Goal: Information Seeking & Learning: Learn about a topic

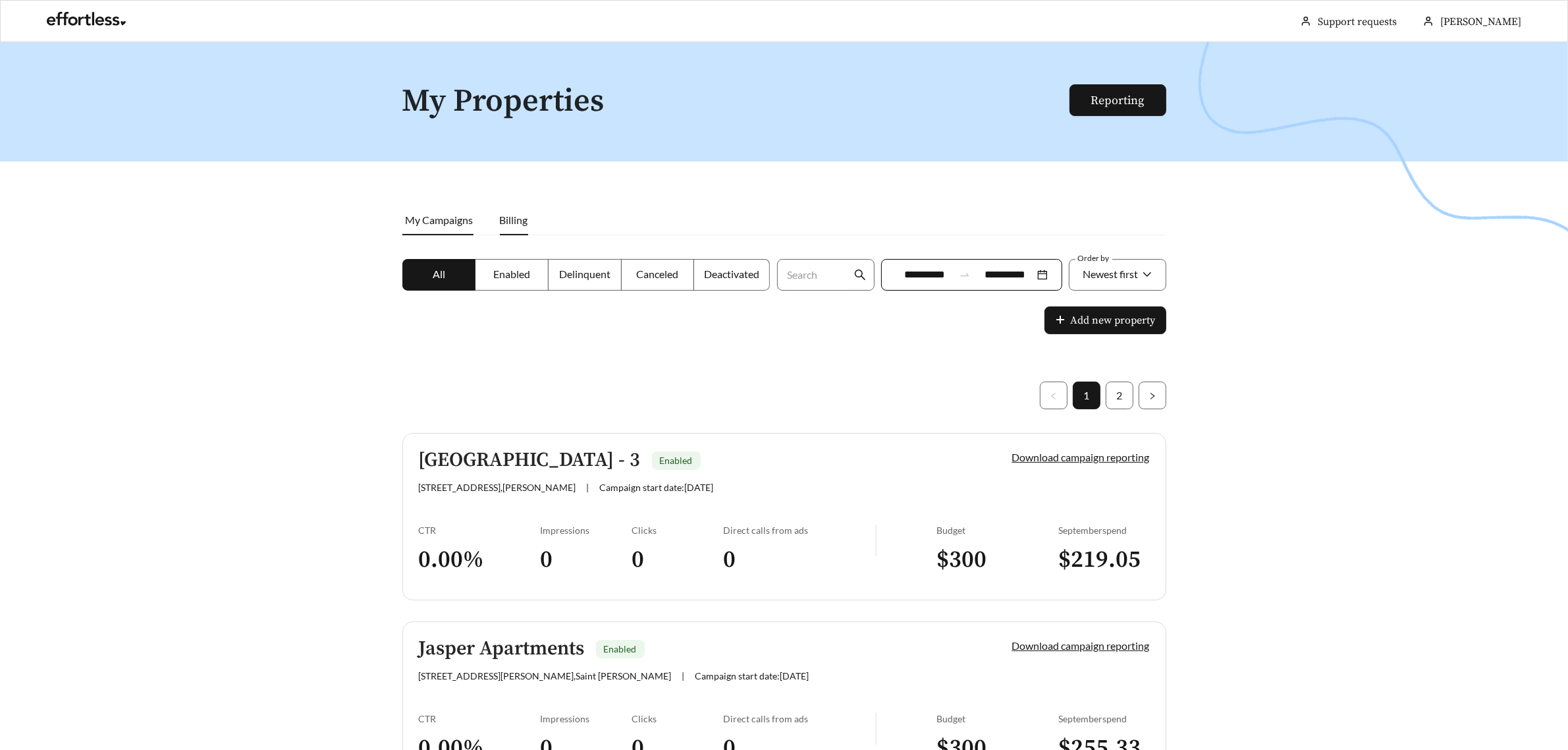
click at [525, 218] on span "Billing" at bounding box center [514, 220] width 28 height 13
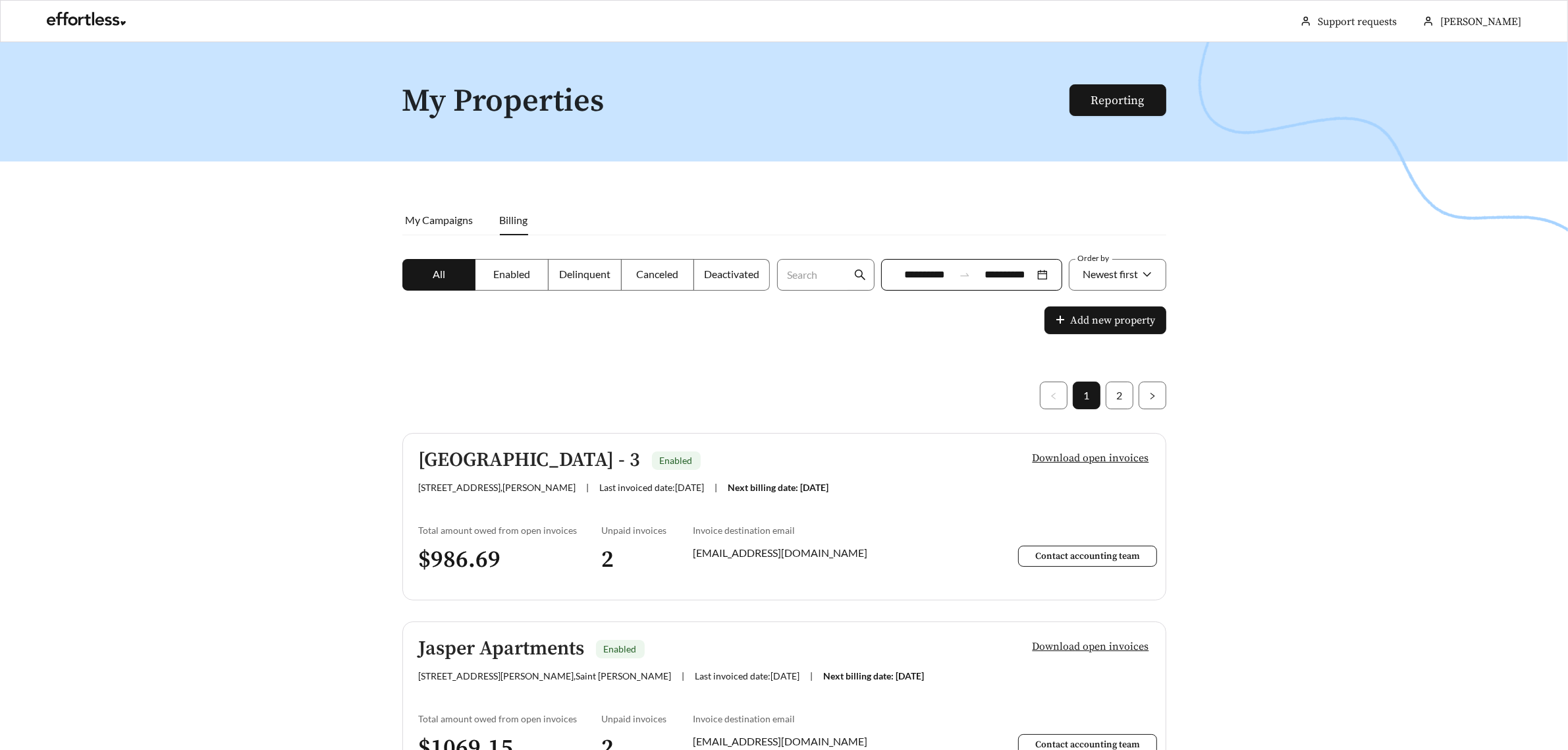
click at [1033, 280] on div "**********" at bounding box center [971, 274] width 181 height 31
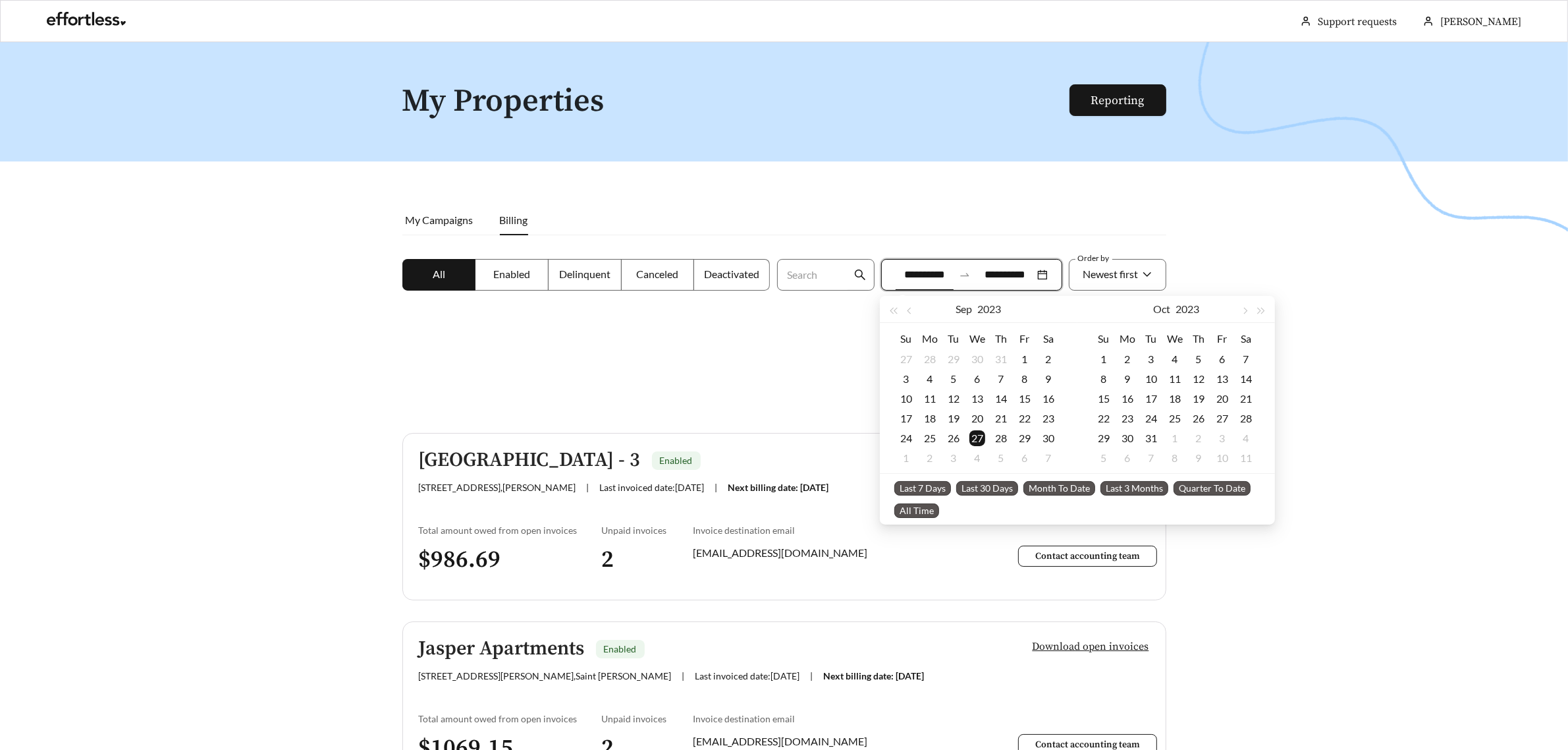
click at [995, 490] on span "Last 30 Days" at bounding box center [988, 488] width 62 height 15
type input "**********"
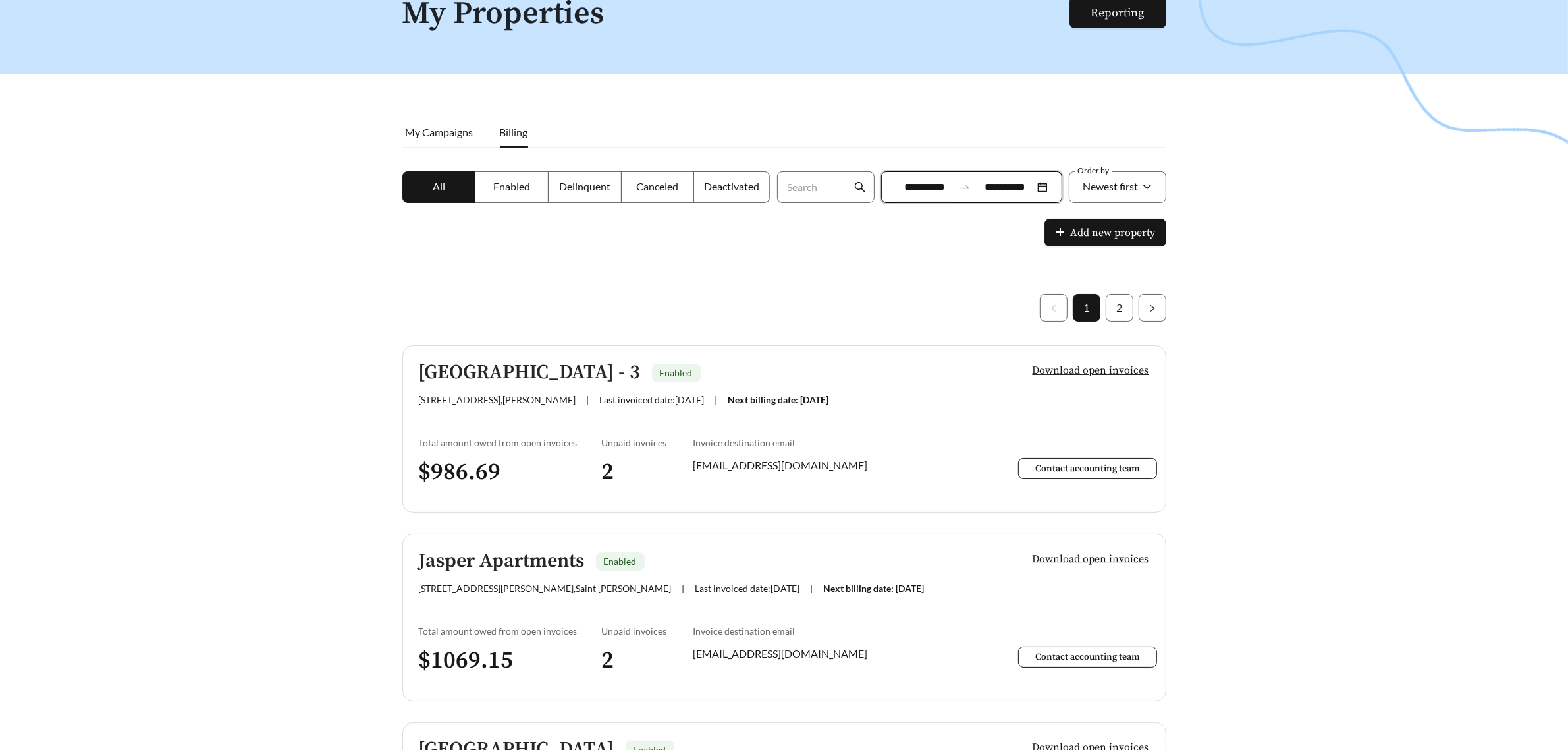
scroll to position [83, 0]
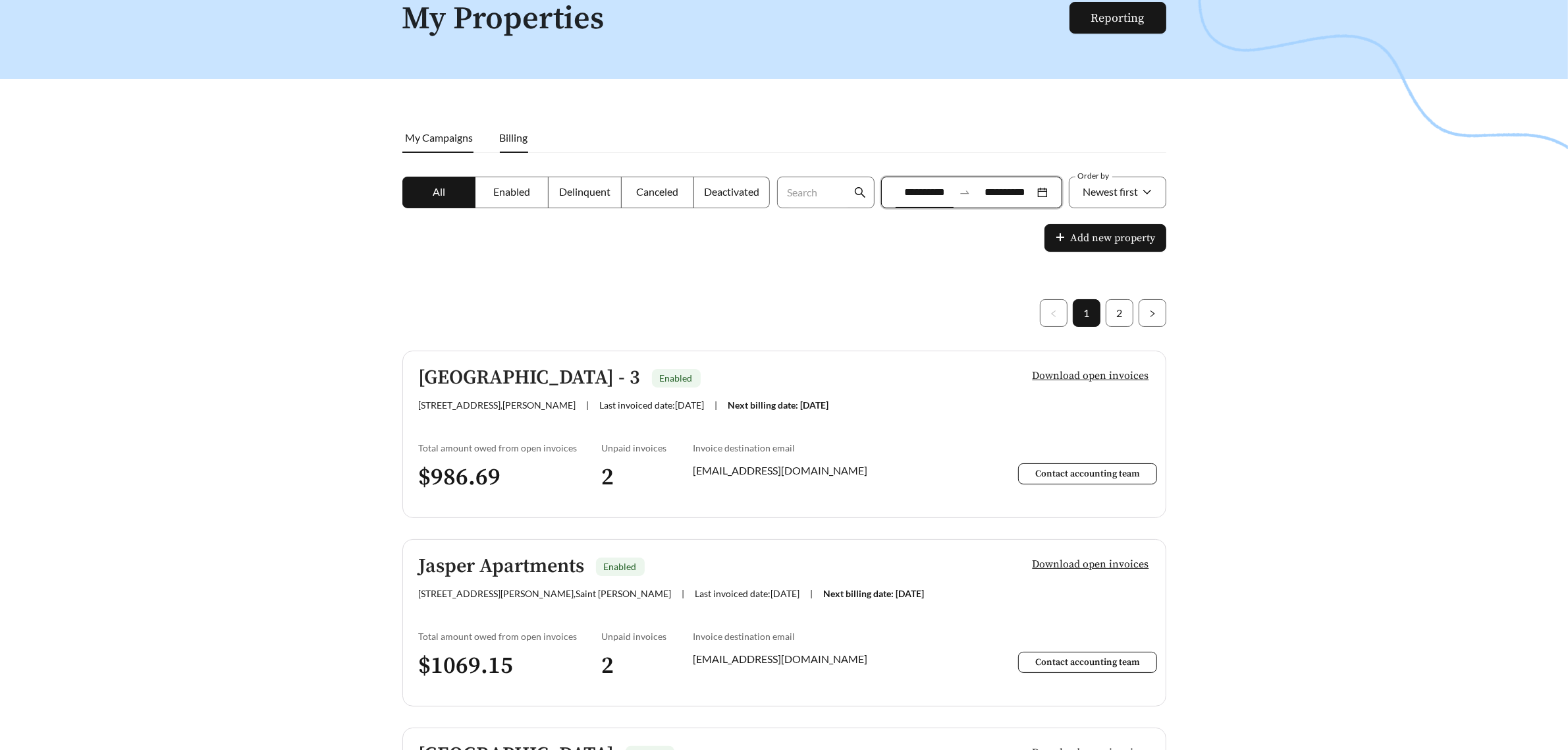
click at [451, 140] on span "My Campaigns" at bounding box center [439, 137] width 68 height 13
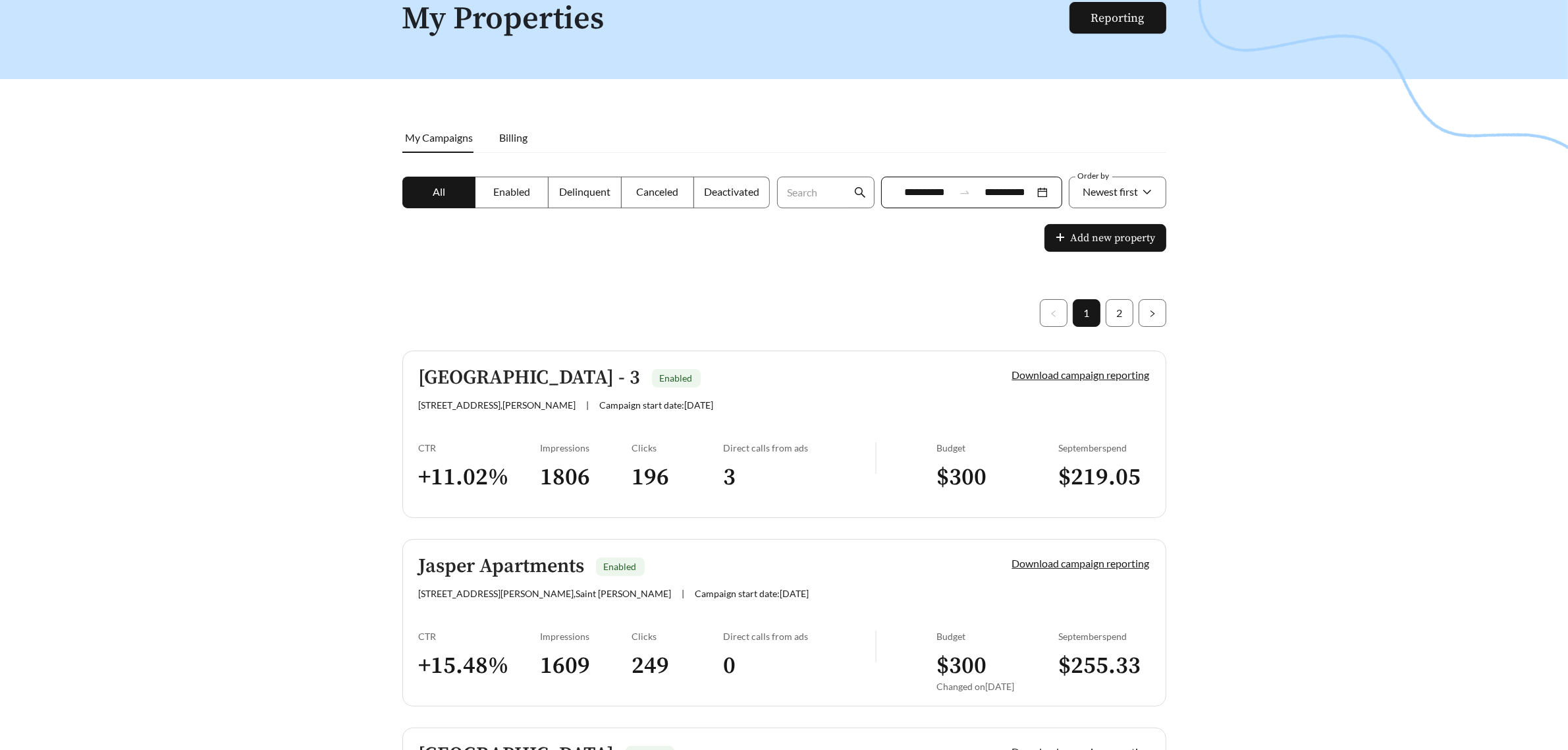
click at [762, 390] on div "[GEOGRAPHIC_DATA] - 3 Enabled [STREET_ADDRESS][PERSON_NAME] | Campaign start da…" at bounding box center [693, 389] width 549 height 43
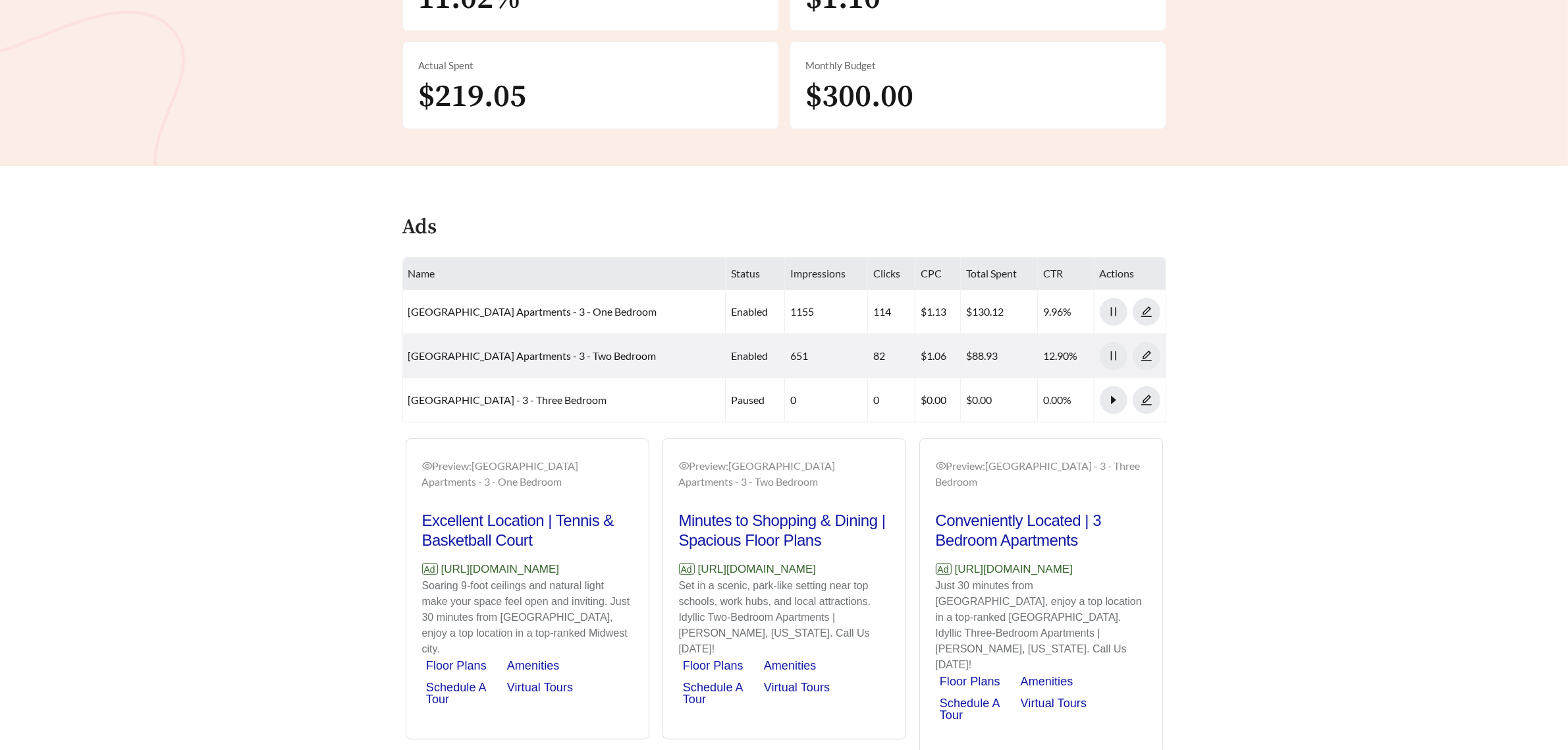
scroll to position [492, 0]
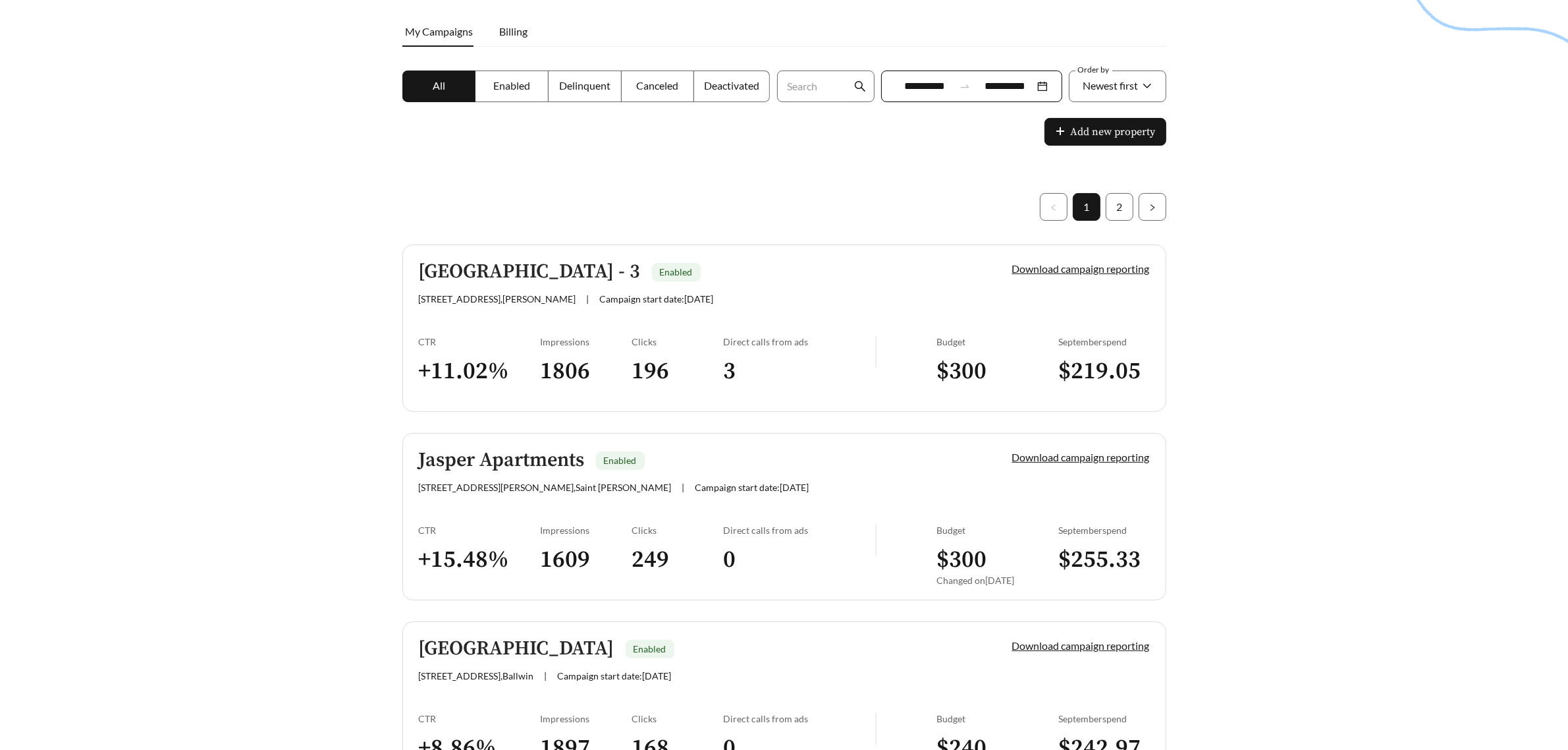
scroll to position [330, 0]
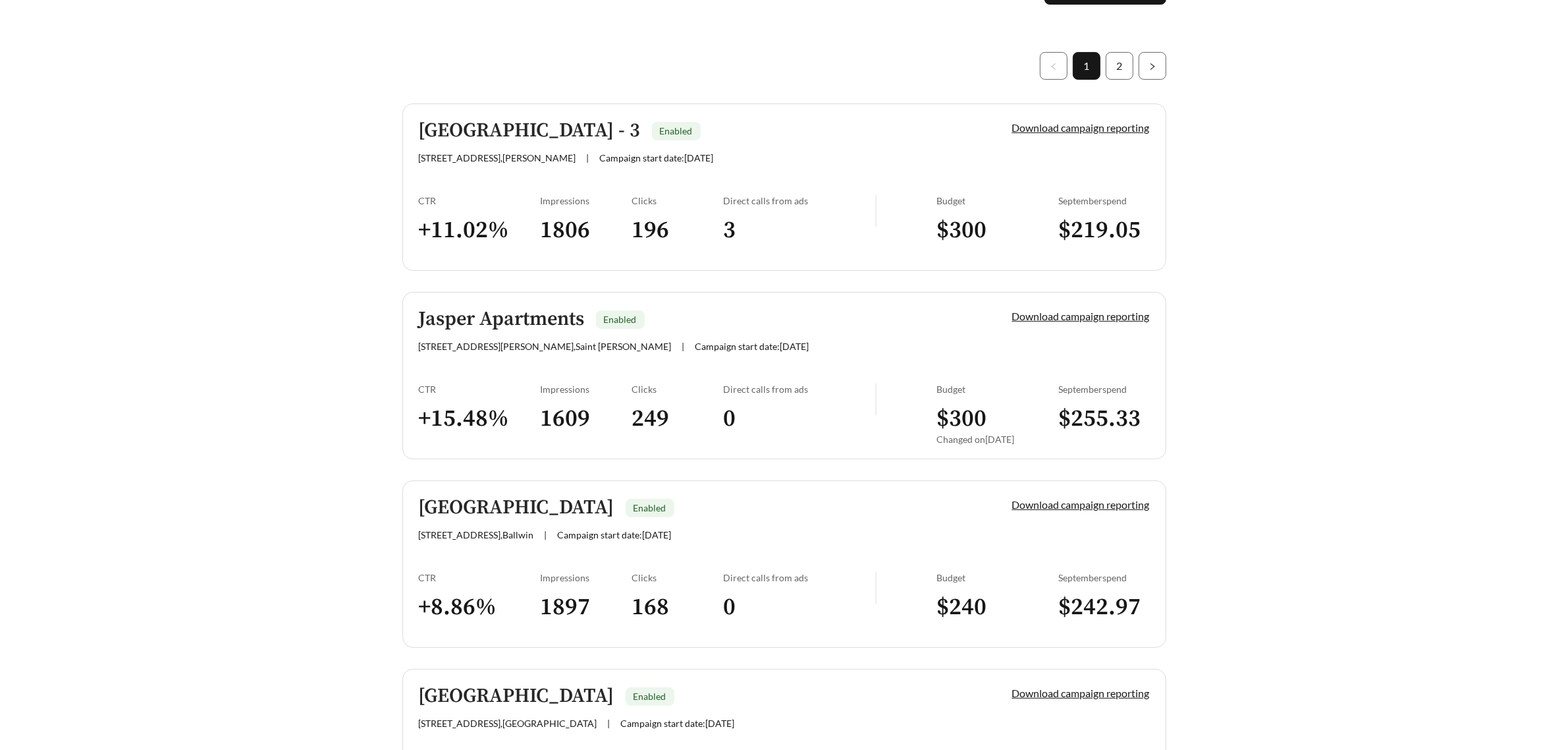
click at [822, 333] on div "Jasper Apartments Enabled [STREET_ADDRESS][PERSON_NAME][PERSON_NAME] | Campaign…" at bounding box center [693, 330] width 549 height 43
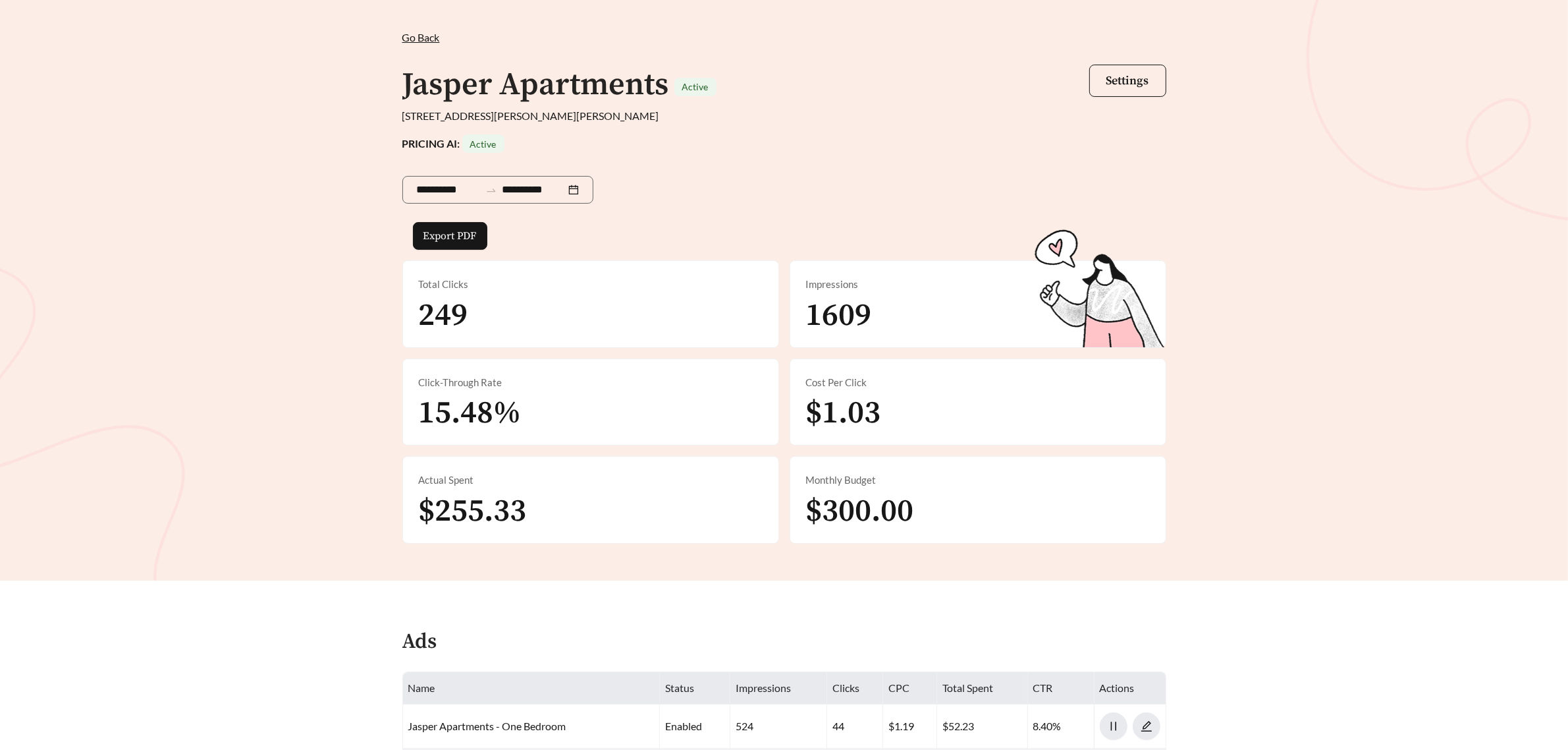
scroll to position [83, 0]
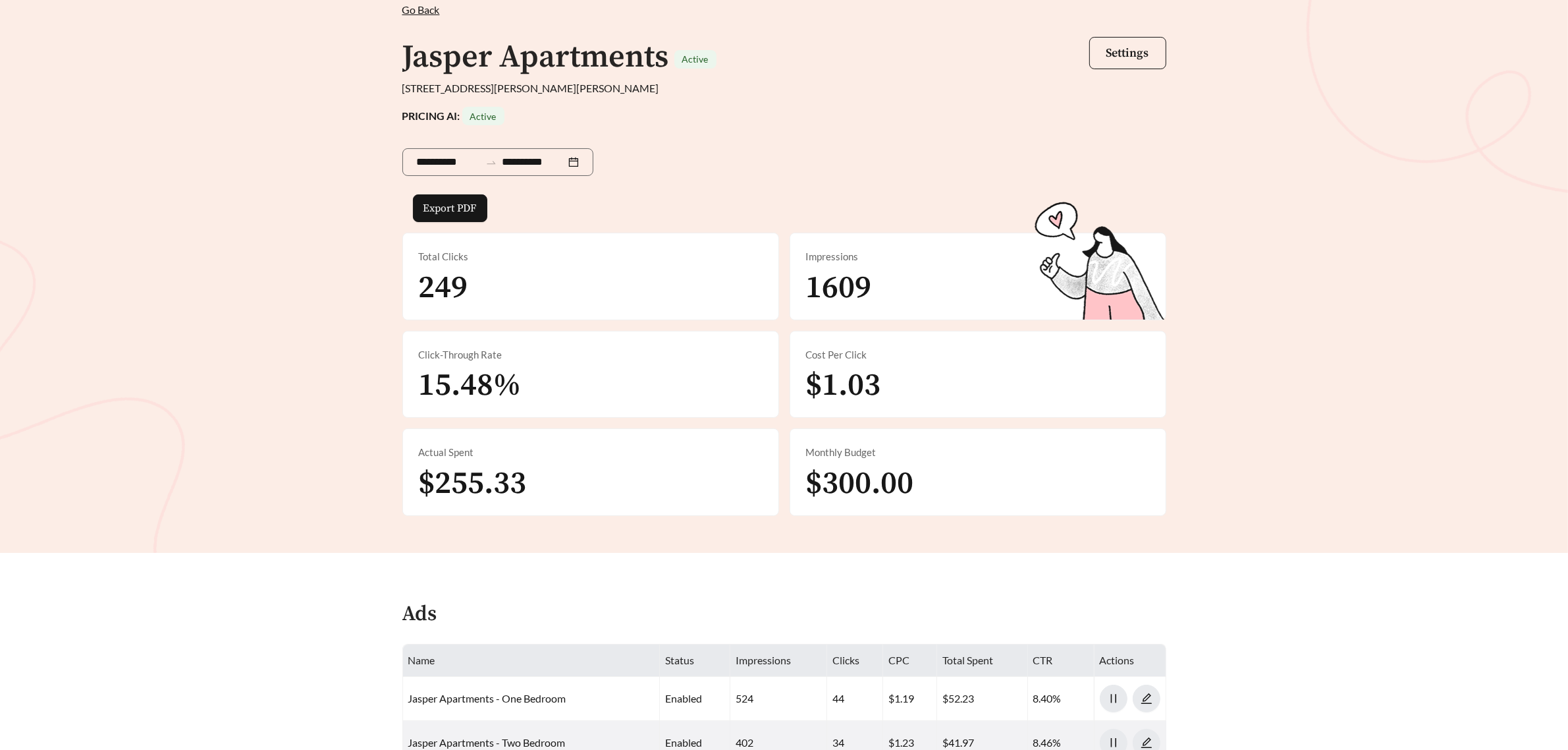
drag, startPoint x: 152, startPoint y: 357, endPoint x: 153, endPoint y: 338, distance: 19.0
click at [152, 357] on div "**********" at bounding box center [784, 257] width 1568 height 593
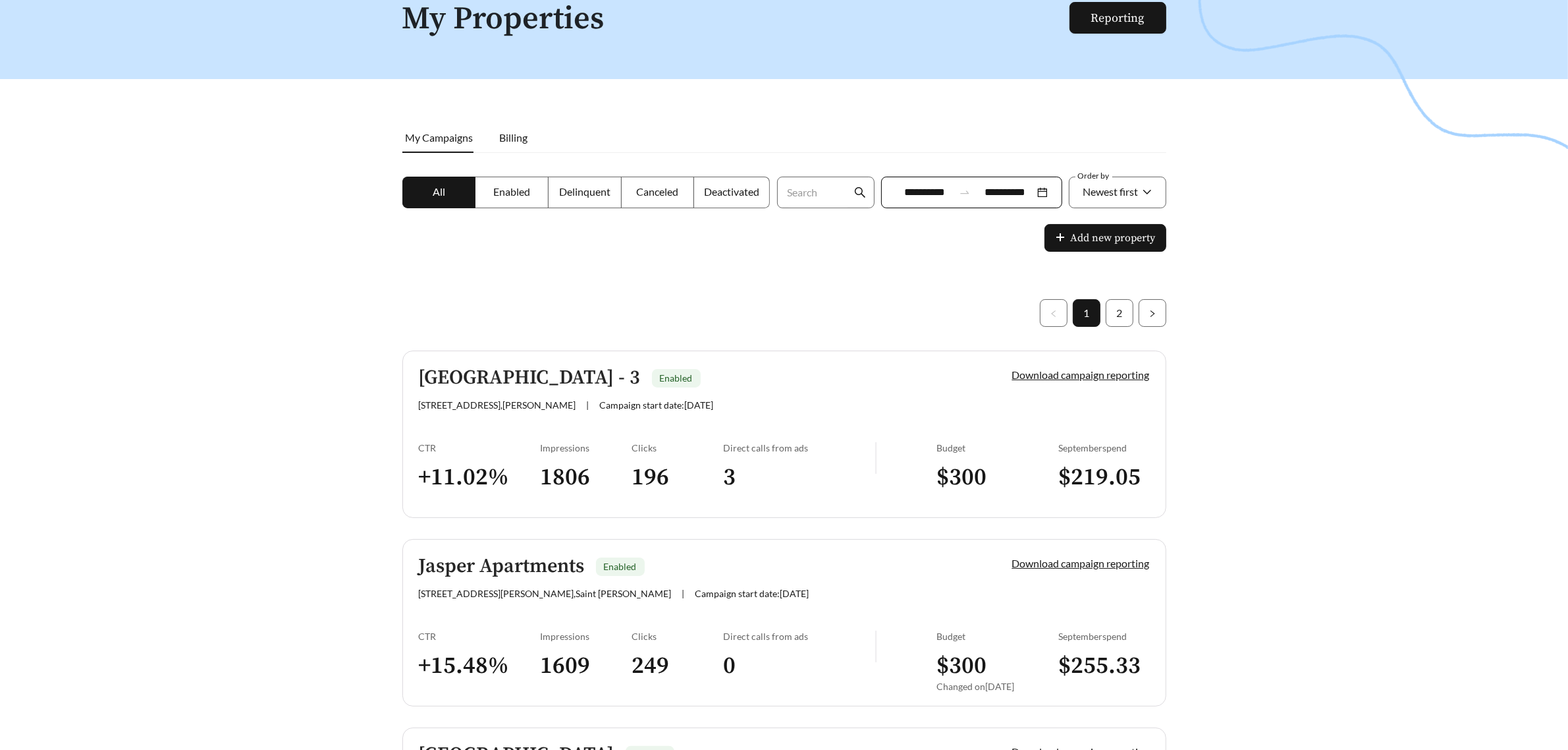
scroll to position [330, 0]
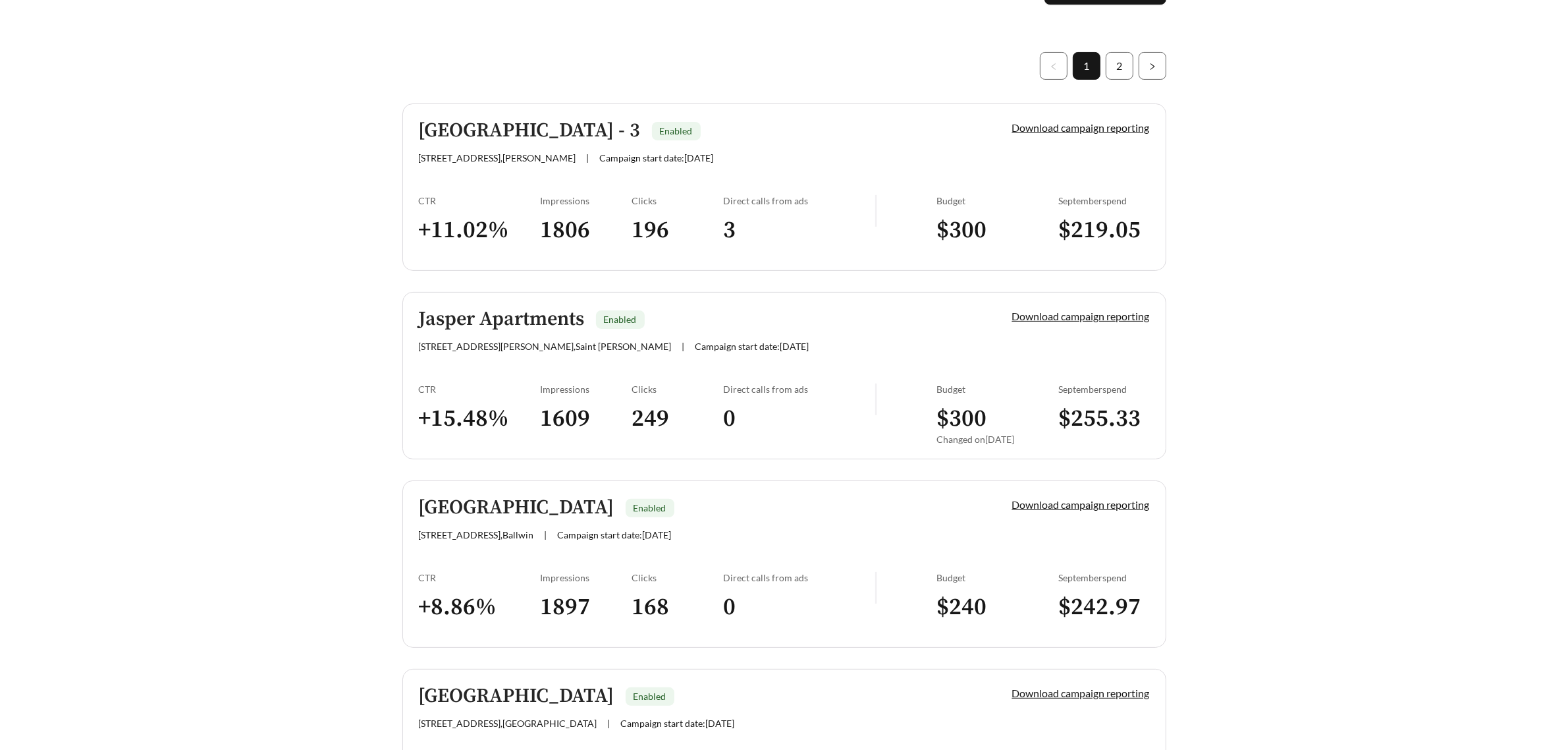
click at [790, 518] on div "[GEOGRAPHIC_DATA] Enabled [STREET_ADDRESS] | Campaign start date: [DATE]" at bounding box center [693, 518] width 549 height 43
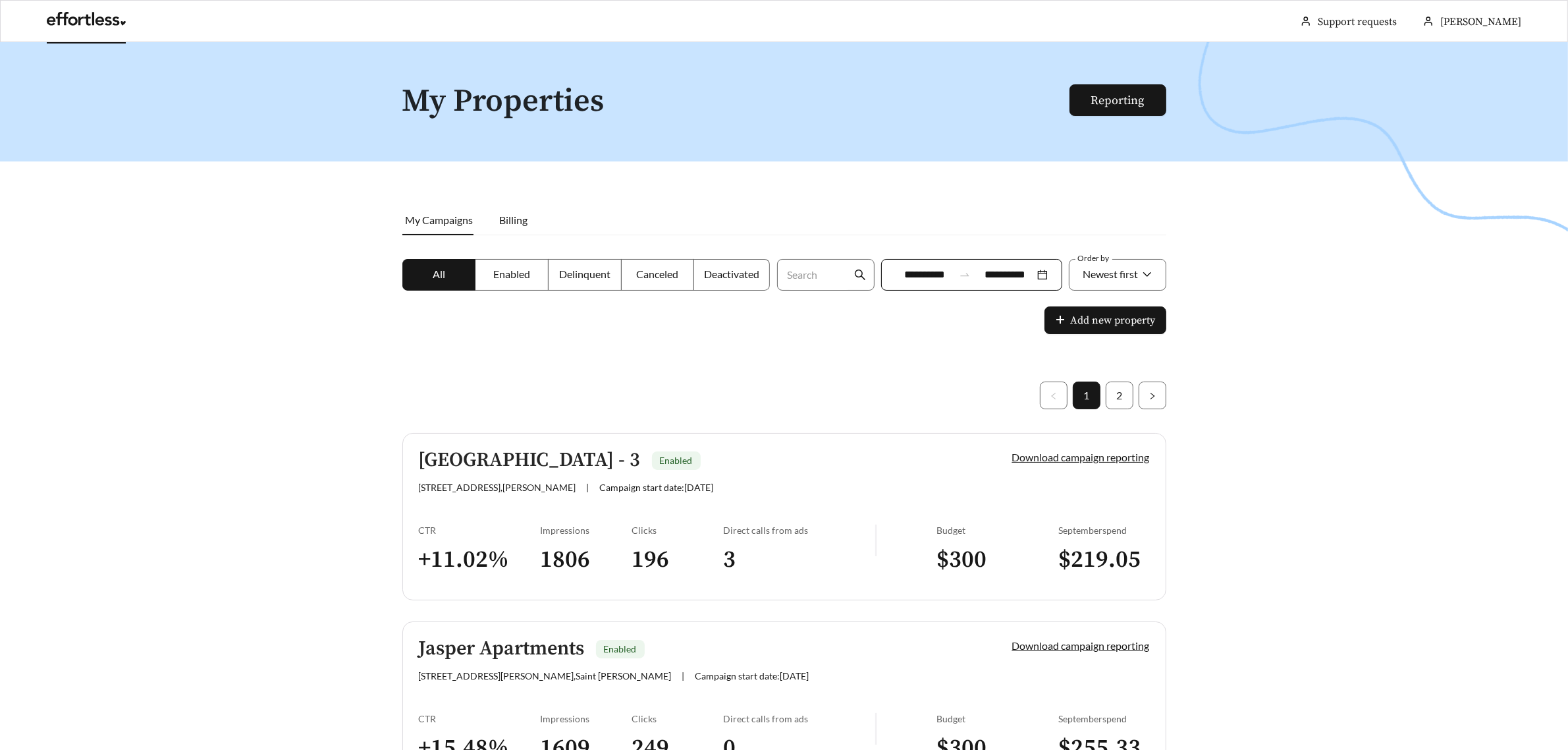
scroll to position [330, 0]
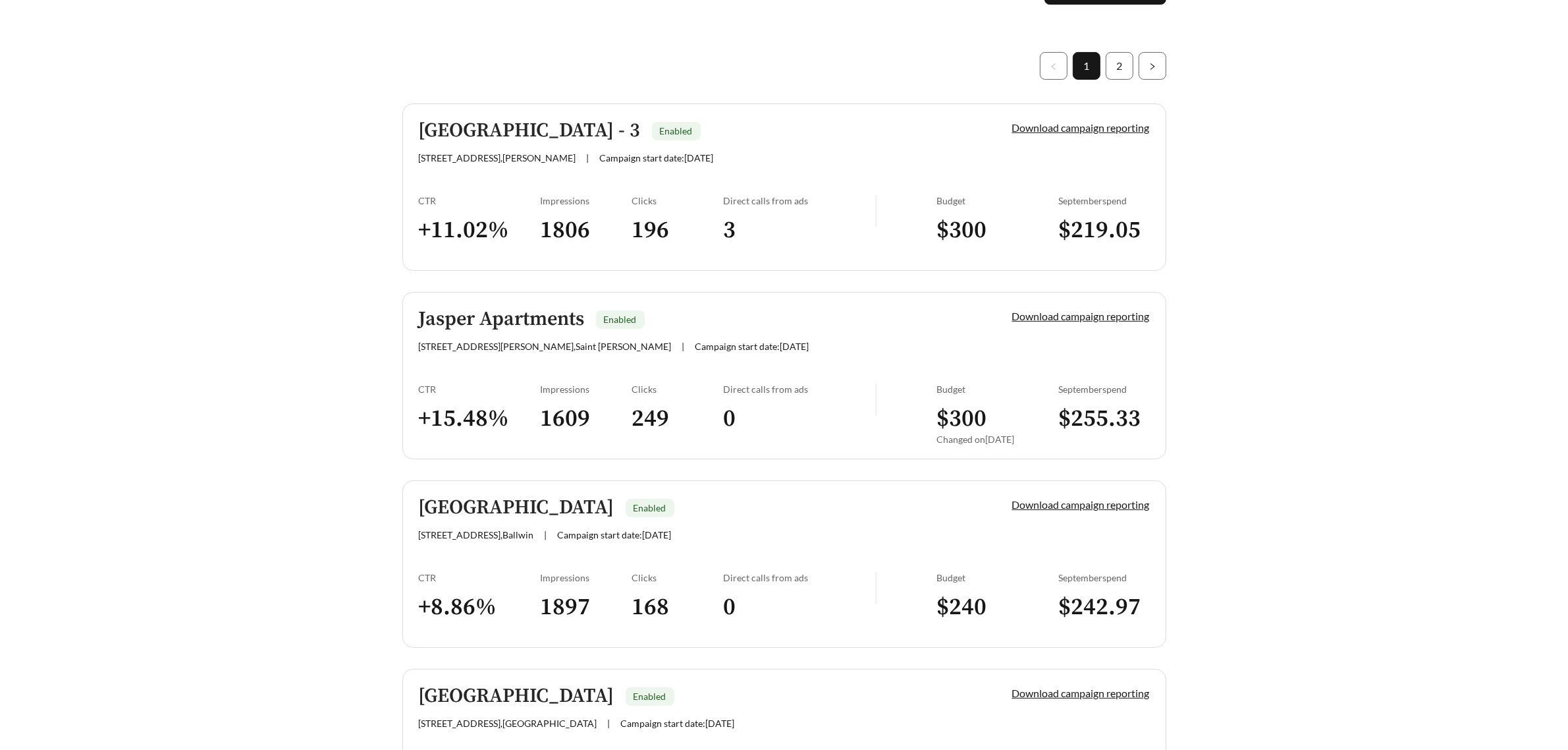
click at [742, 706] on div "[GEOGRAPHIC_DATA] Enabled" at bounding box center [693, 696] width 549 height 22
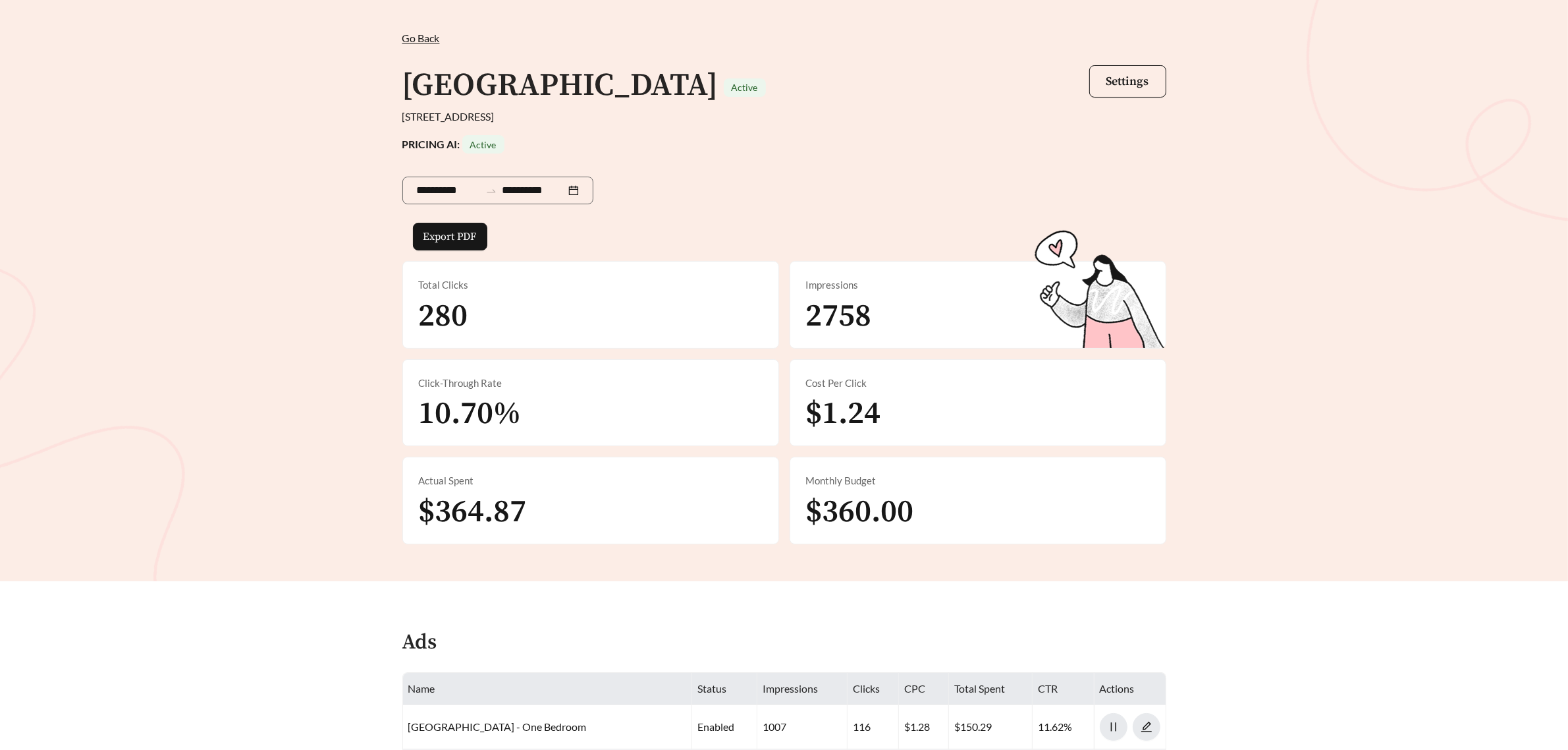
scroll to position [164, 0]
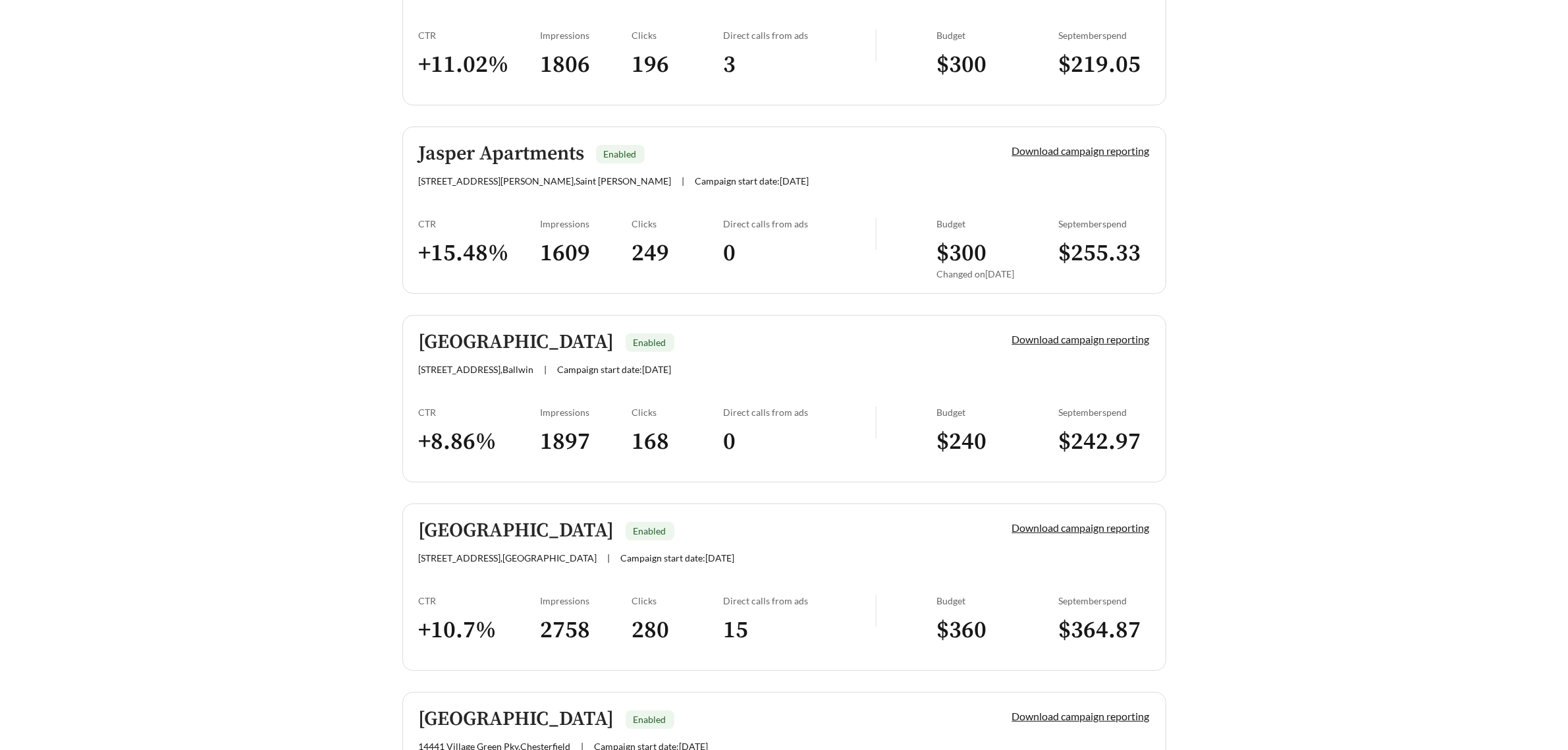
scroll to position [742, 0]
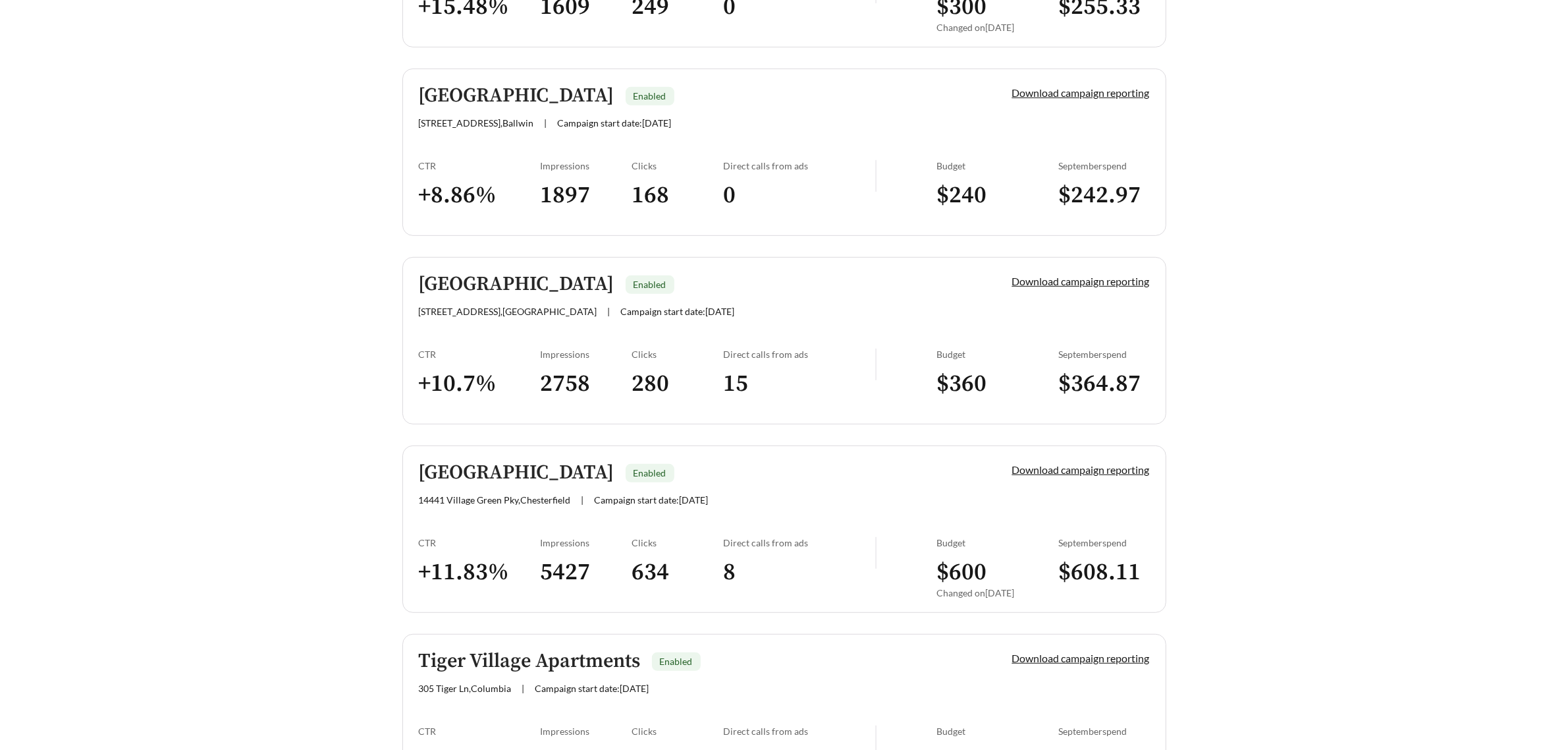
click at [806, 505] on link "Village Green Enabled [STREET_ADDRESS] | Campaign start date: [DATE] Download c…" at bounding box center [784, 529] width 764 height 167
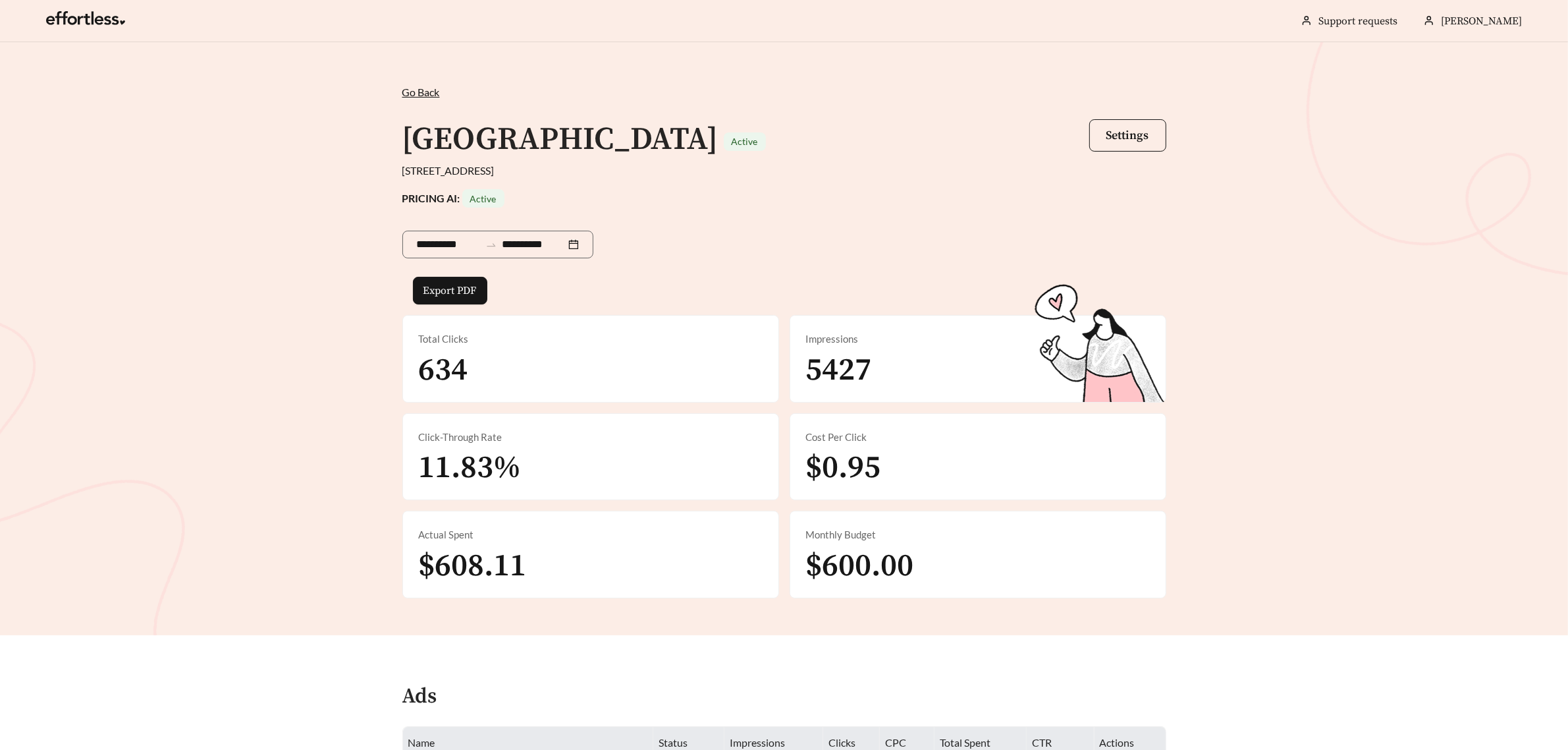
scroll to position [742, 0]
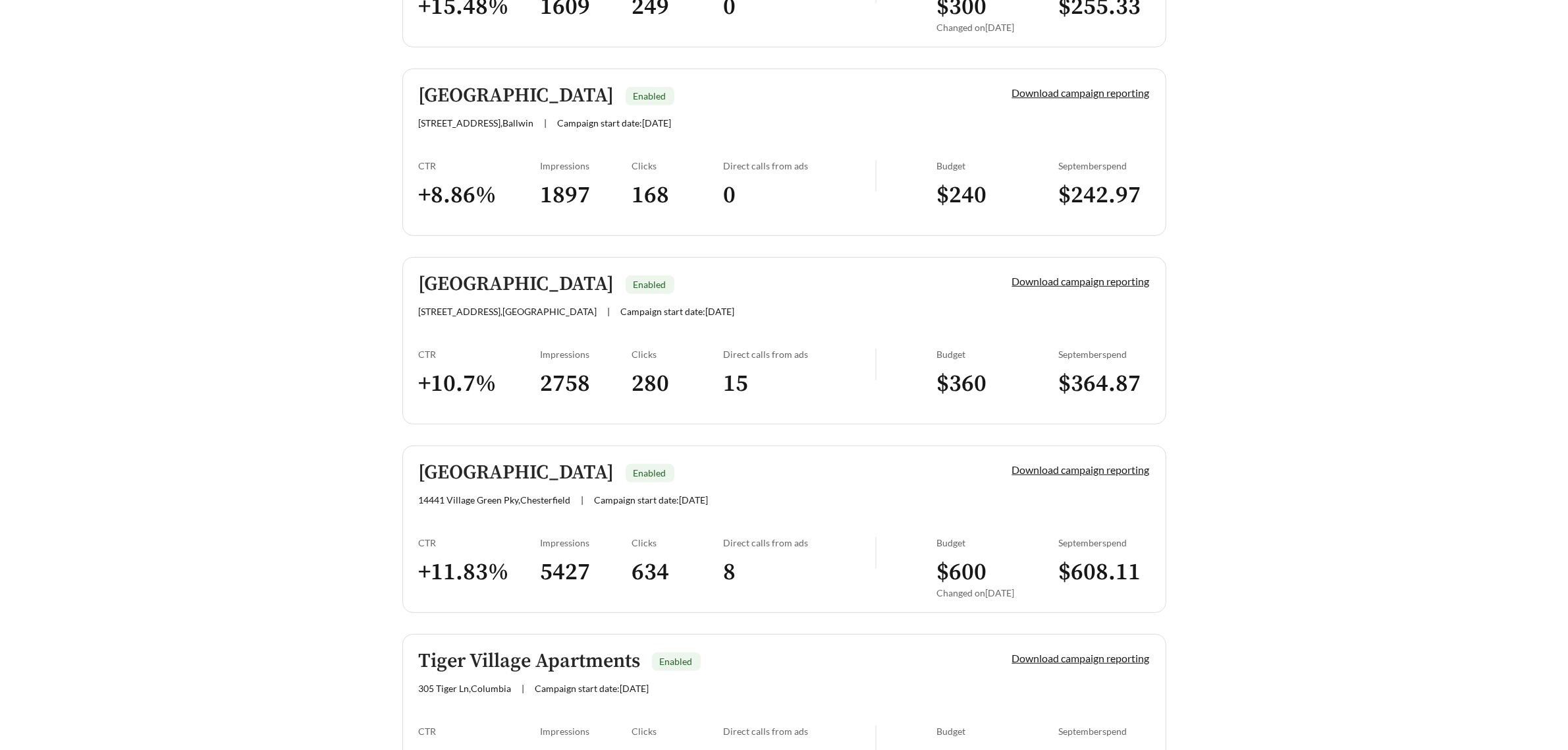
click at [831, 669] on div "Tiger Village Apartments Enabled" at bounding box center [693, 661] width 549 height 22
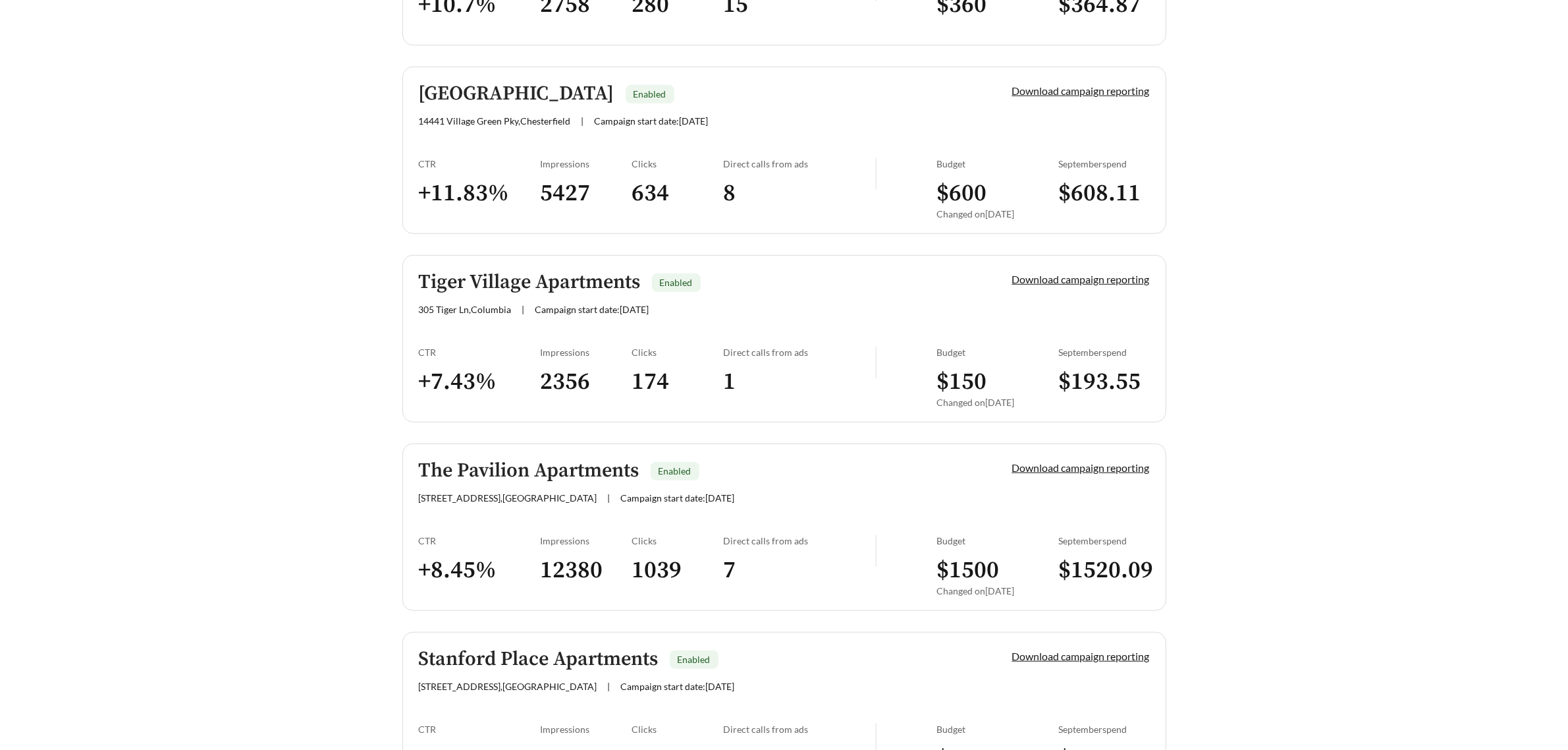
scroll to position [1153, 0]
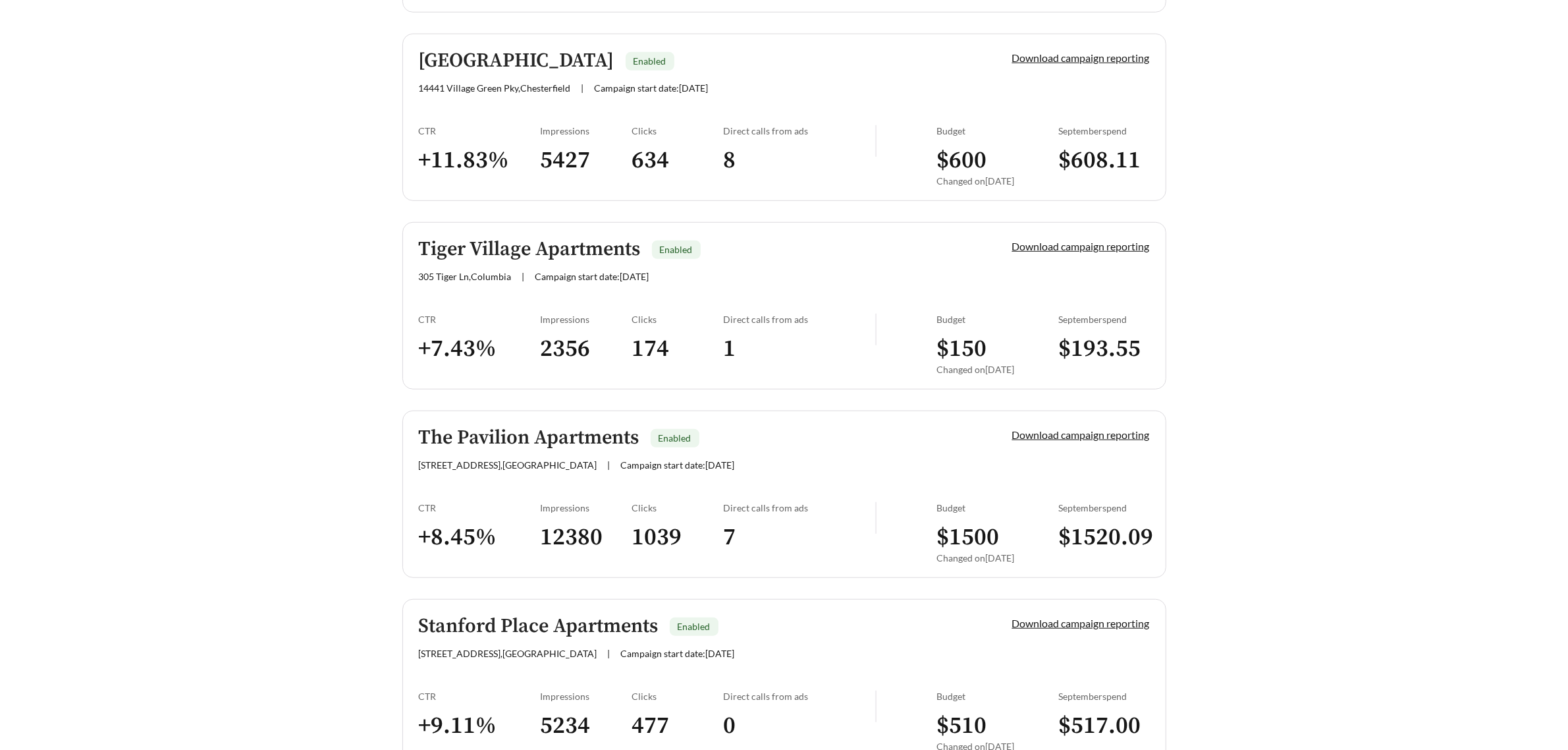
click at [862, 449] on div "The Pavilion Apartments Enabled [STREET_ADDRESS] | Campaign start date: [DATE]" at bounding box center [693, 448] width 549 height 43
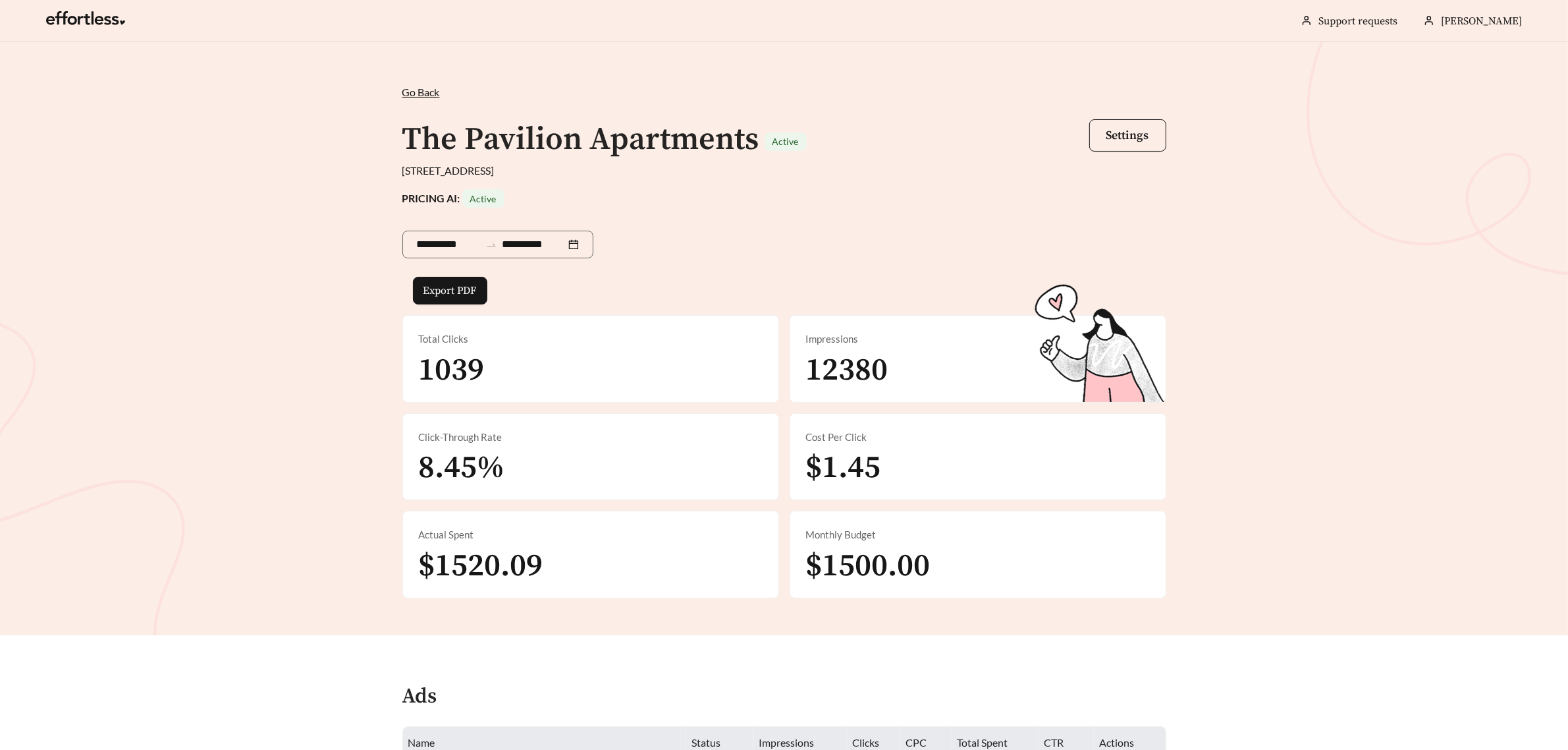
scroll to position [83, 0]
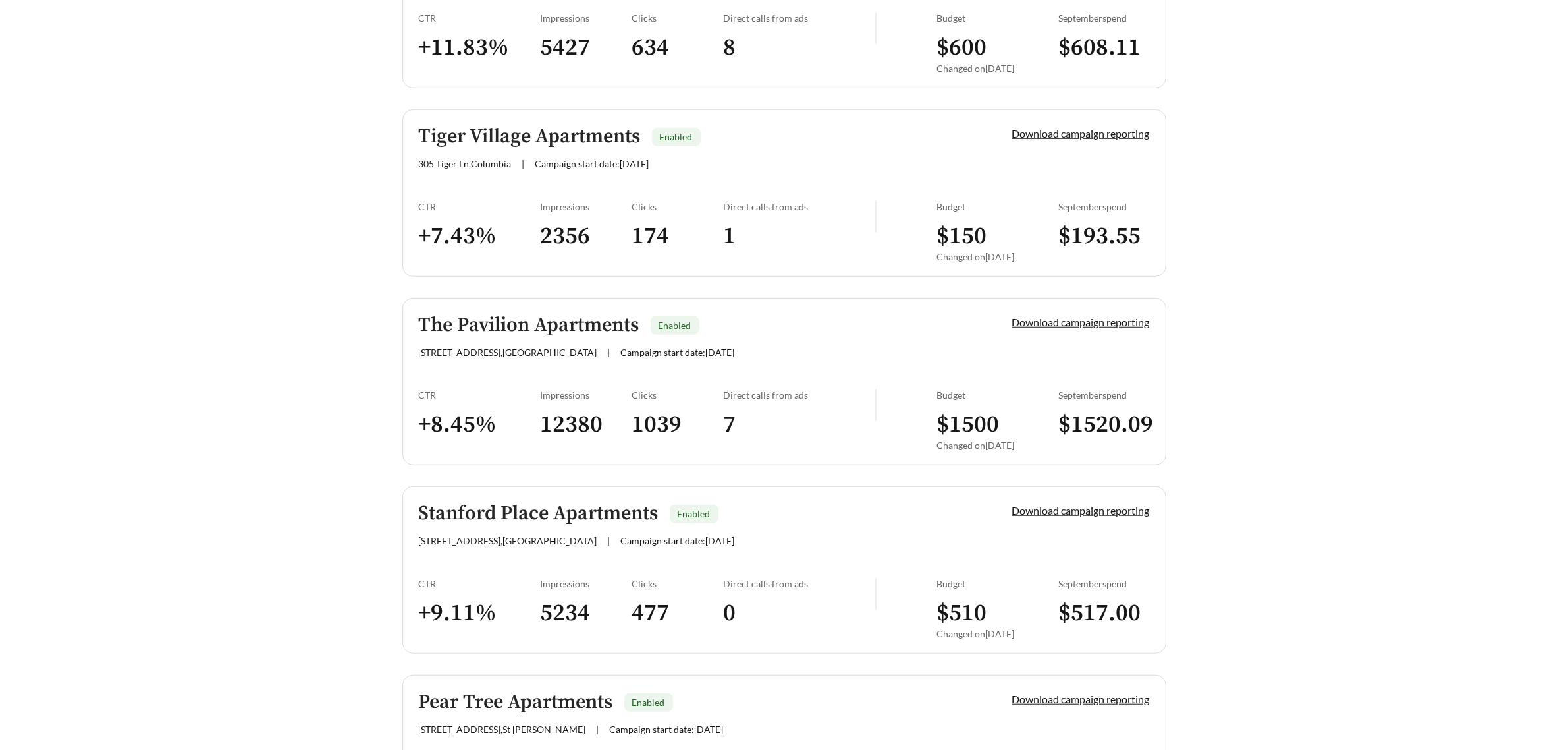
scroll to position [1318, 0]
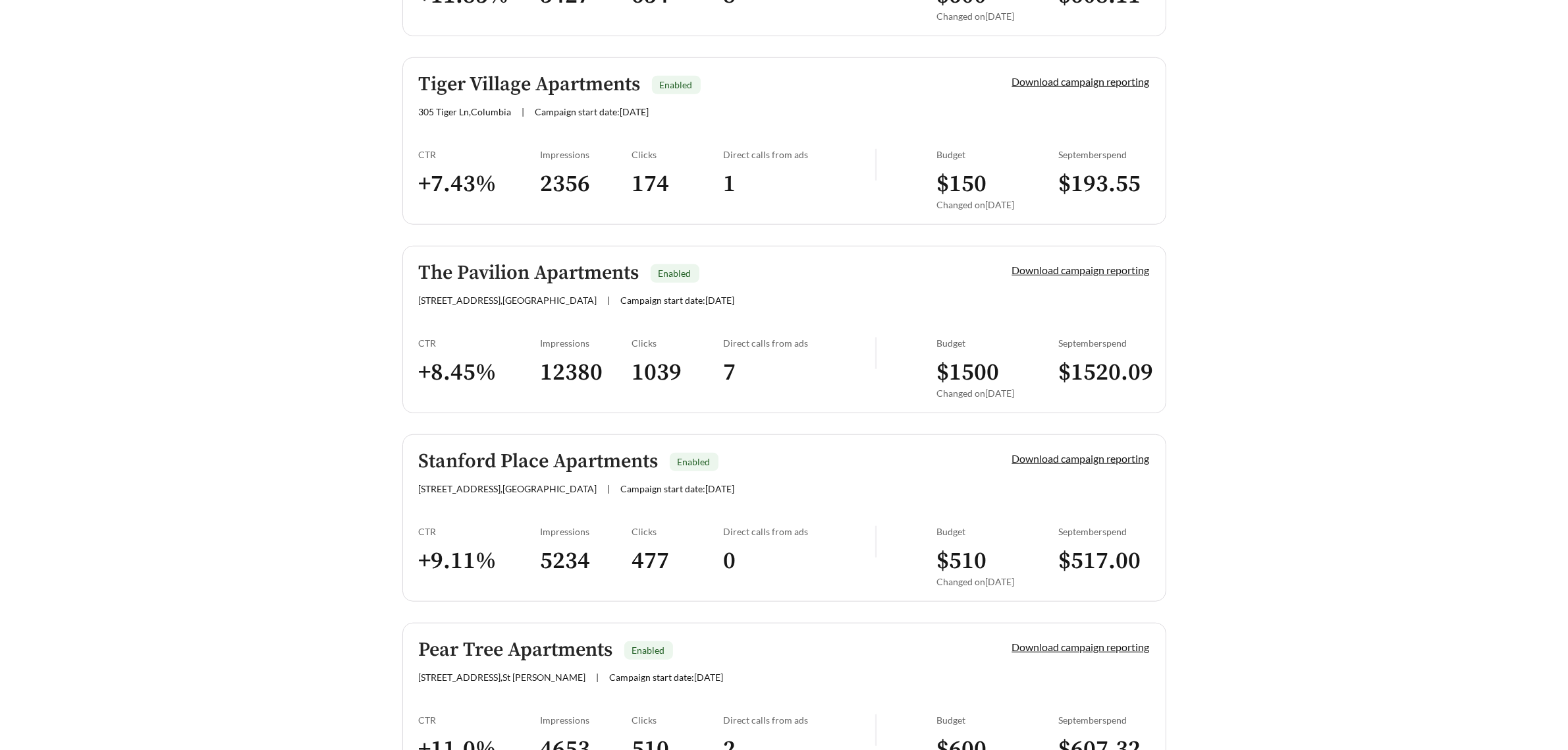
click at [852, 478] on div "Stanford Place Apartments Enabled [STREET_ADDRESS] , [GEOGRAPHIC_DATA] | Campai…" at bounding box center [693, 472] width 549 height 43
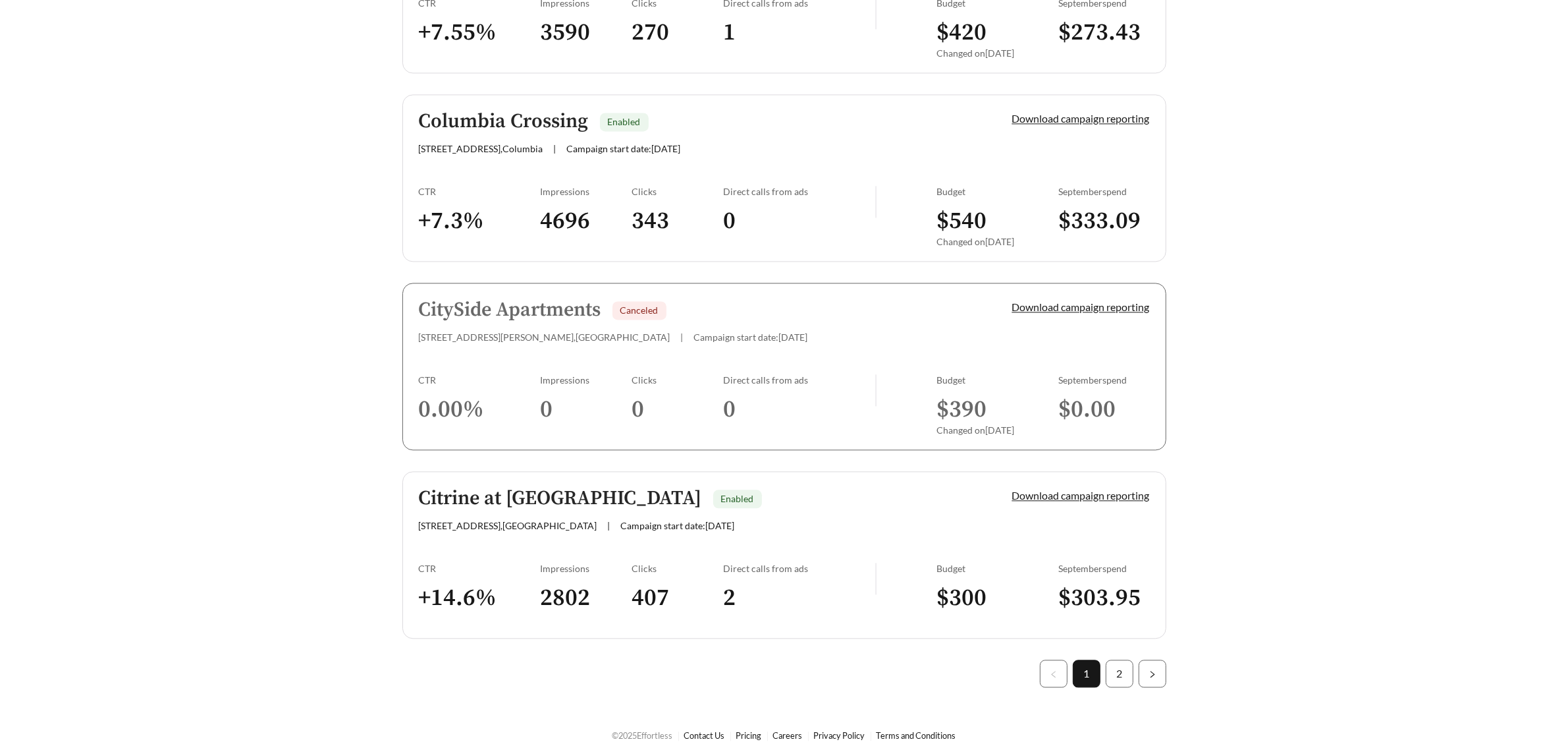
scroll to position [3546, 0]
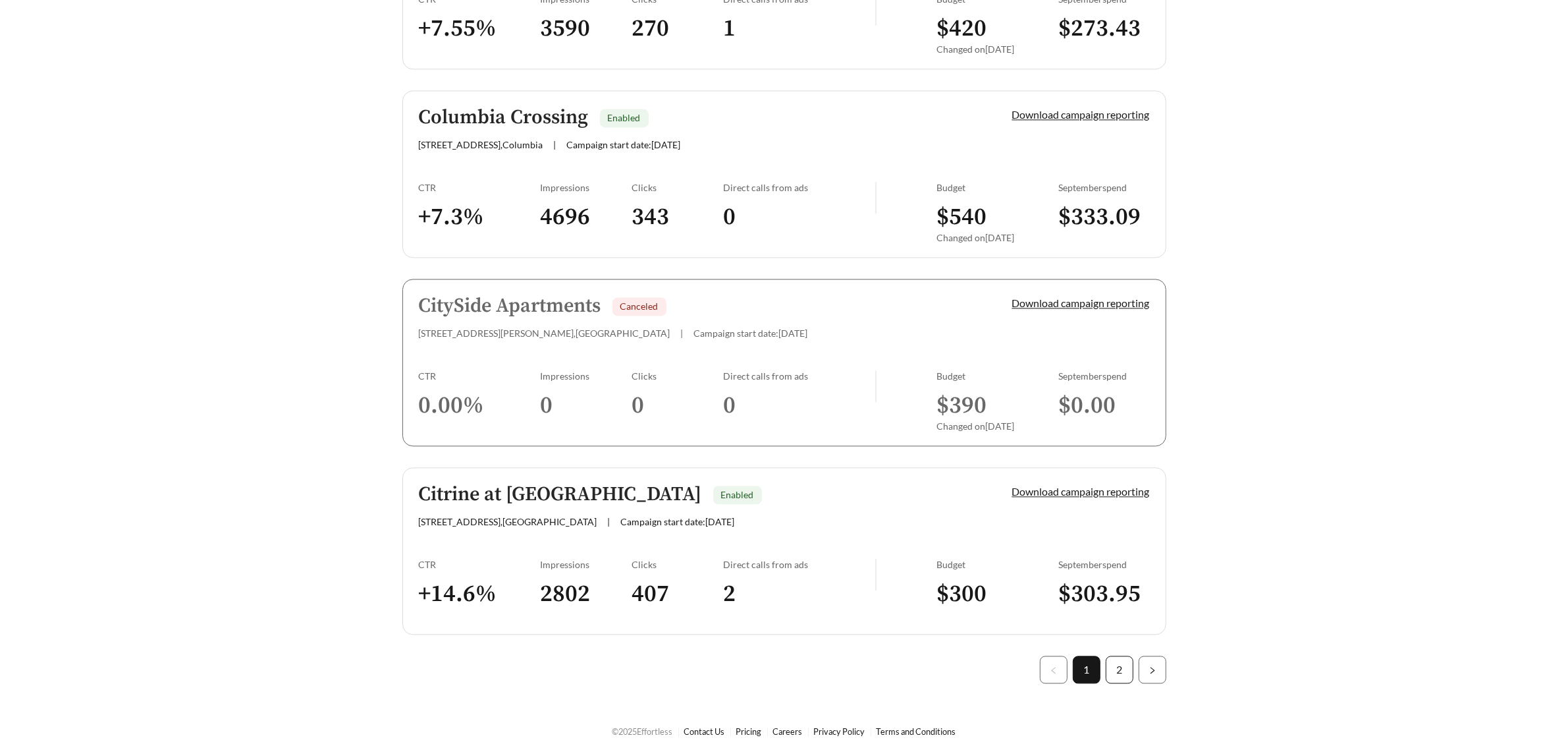
click at [1120, 670] on link "2" at bounding box center [1120, 670] width 27 height 27
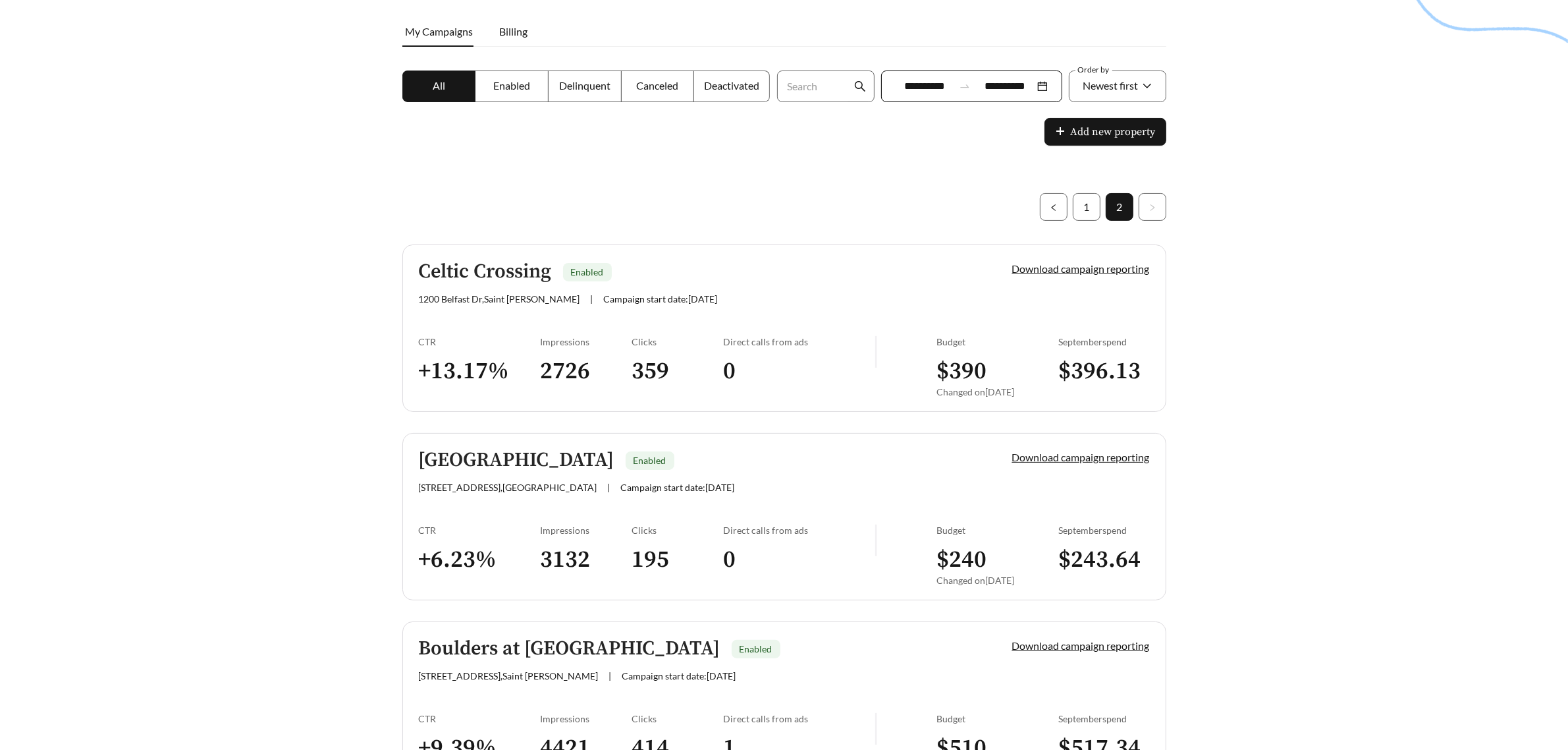
scroll to position [146, 0]
